Goal: Transaction & Acquisition: Purchase product/service

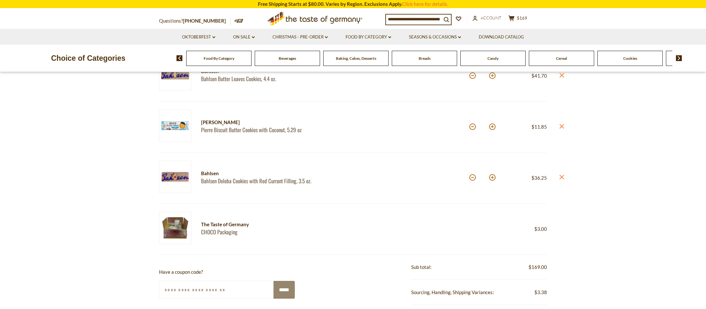
scroll to position [203, 0]
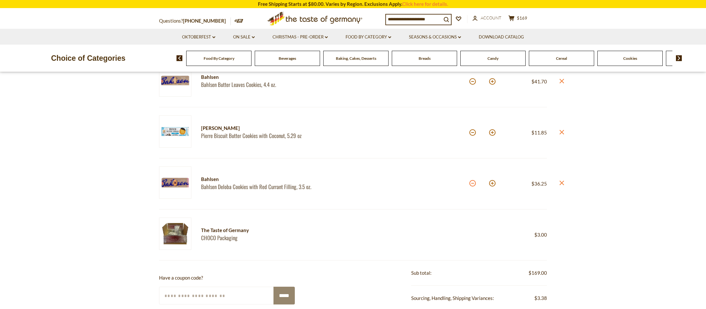
click at [471, 183] on button at bounding box center [473, 183] width 6 height 6
type input "*"
click at [471, 186] on button at bounding box center [473, 183] width 6 height 6
type input "*"
click at [563, 184] on icon "close" at bounding box center [561, 183] width 5 height 5
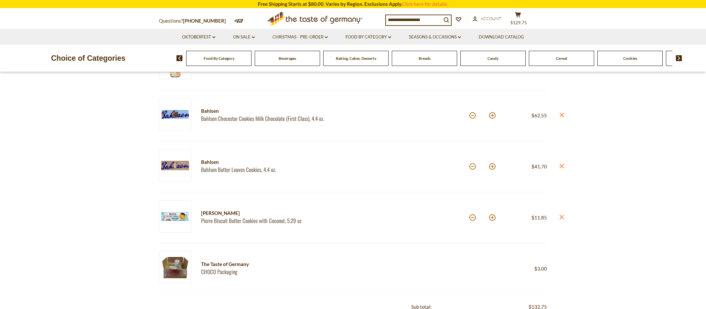
scroll to position [117, 0]
click at [492, 168] on button at bounding box center [492, 168] width 6 height 6
type input "*"
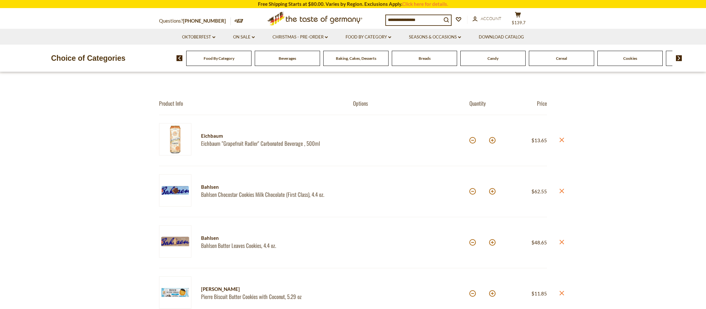
scroll to position [40, 0]
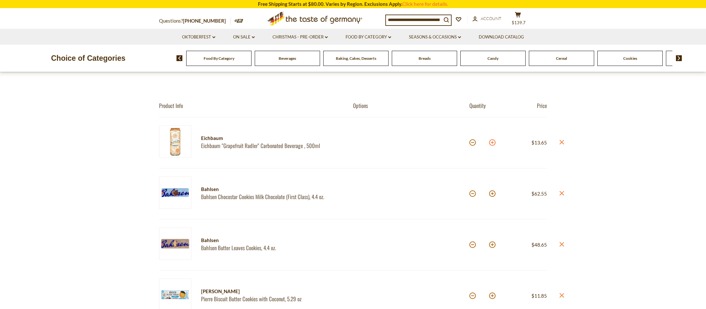
click at [494, 142] on button at bounding box center [492, 142] width 6 height 6
type input "*"
click at [494, 143] on button at bounding box center [492, 142] width 6 height 6
type input "*"
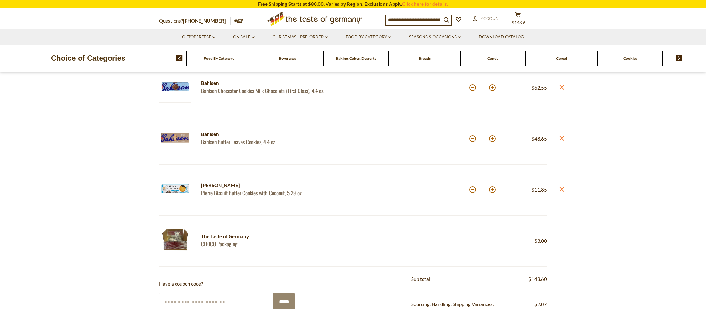
scroll to position [148, 0]
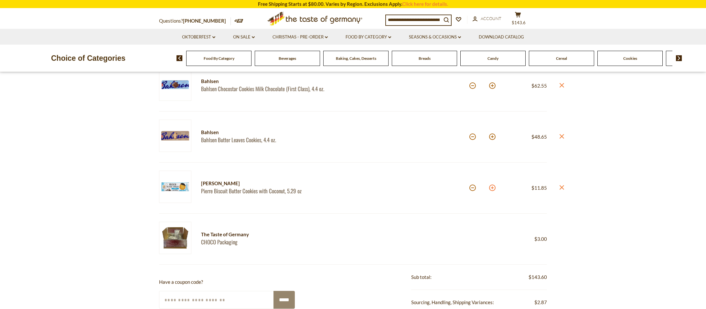
click at [492, 188] on button at bounding box center [492, 188] width 6 height 6
type input "*"
click at [492, 188] on button at bounding box center [492, 188] width 6 height 6
type input "*"
click at [492, 139] on button at bounding box center [492, 137] width 6 height 6
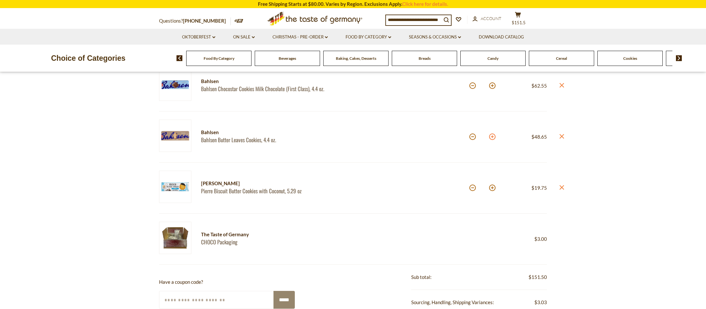
type input "*"
click at [492, 139] on button at bounding box center [492, 137] width 6 height 6
type input "*"
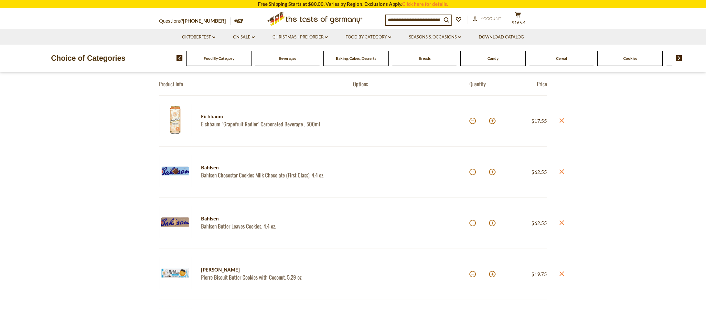
scroll to position [58, 0]
